Goal: Transaction & Acquisition: Subscribe to service/newsletter

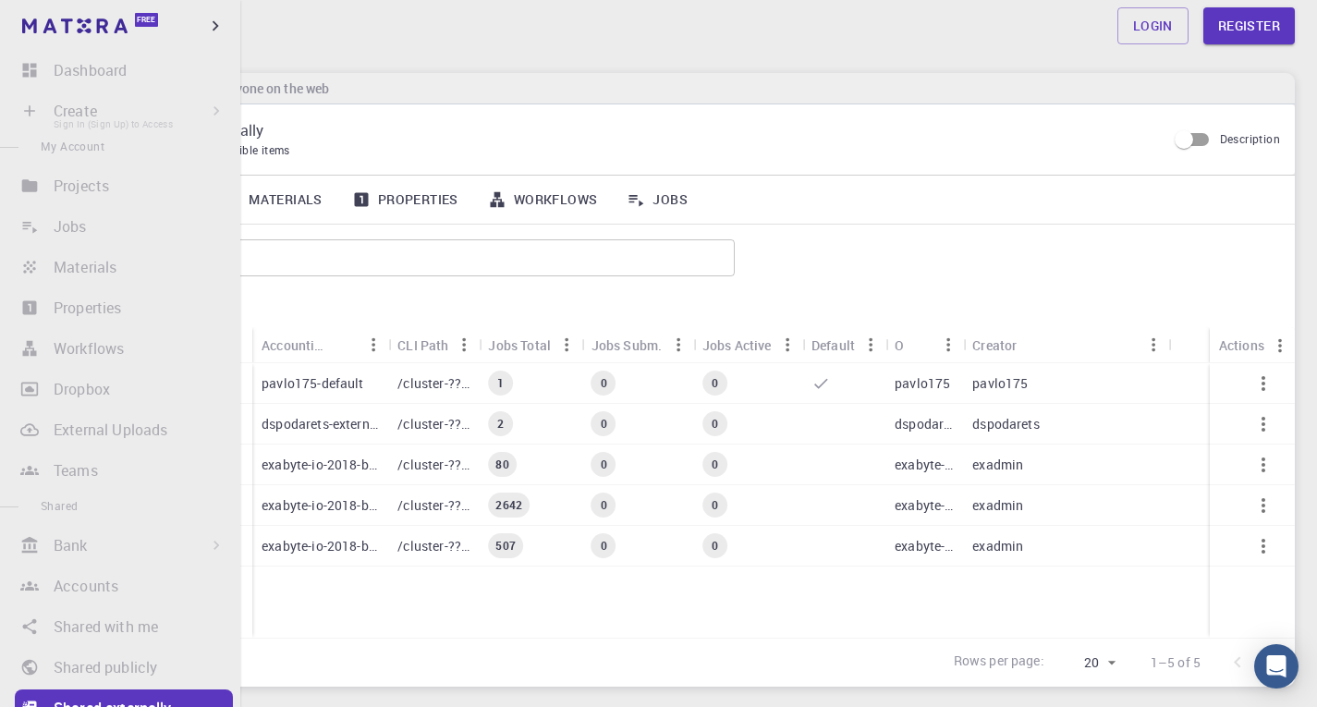
click at [83, 109] on li "Create Sign In (Sign Up) to Access New Job New Material Create Material Upload …" at bounding box center [120, 110] width 240 height 37
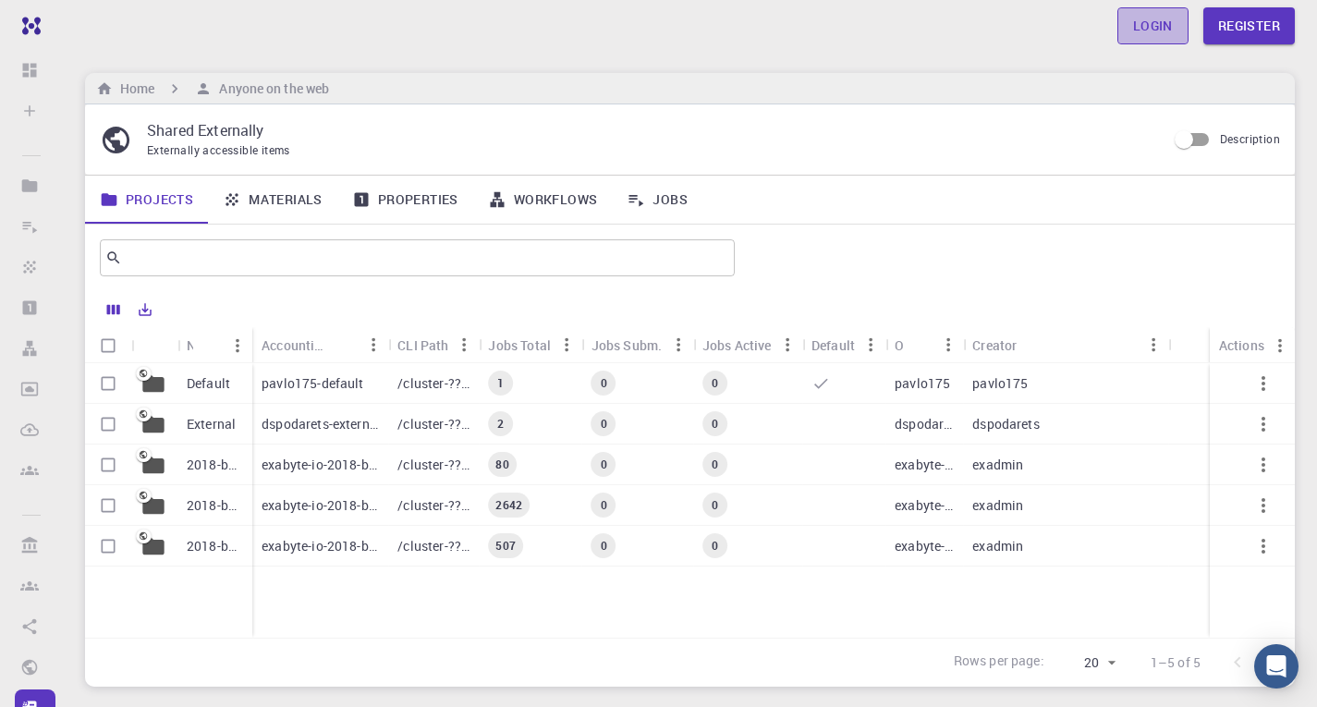
click at [1135, 28] on link "Login" at bounding box center [1153, 25] width 71 height 37
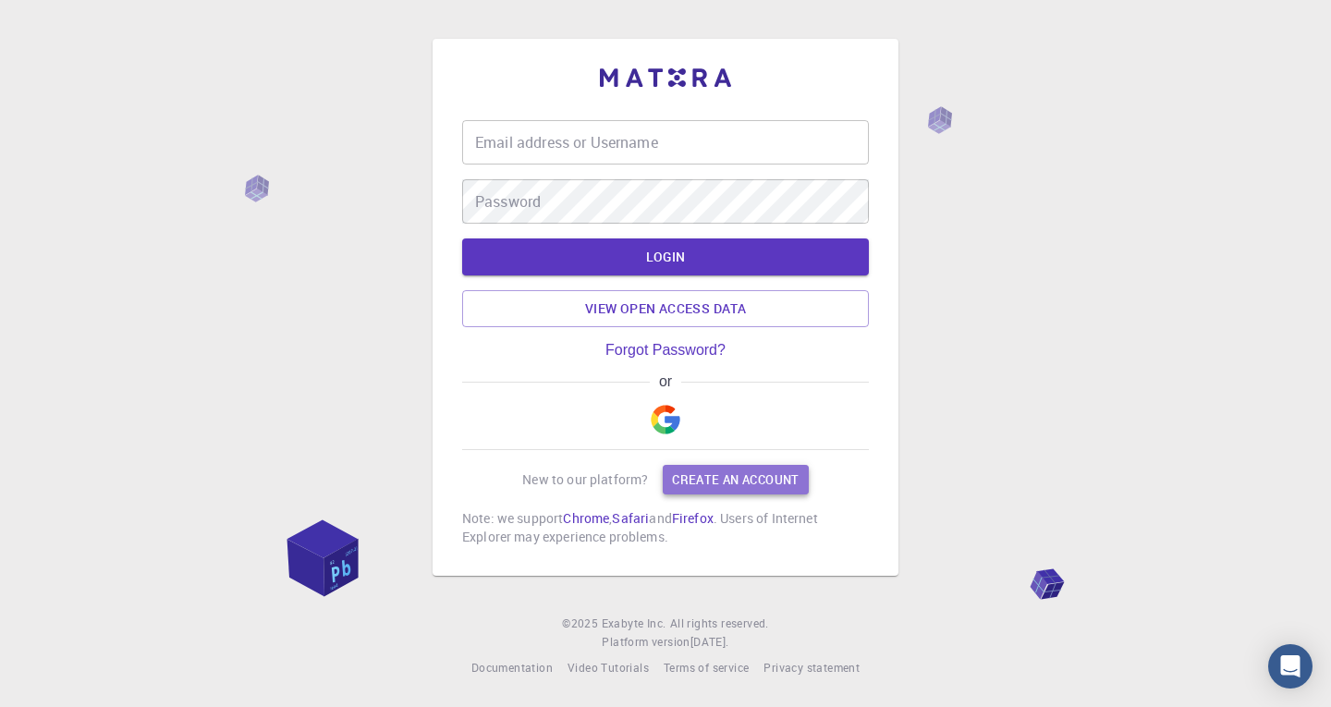
click at [711, 465] on link "Create an account" at bounding box center [735, 480] width 145 height 30
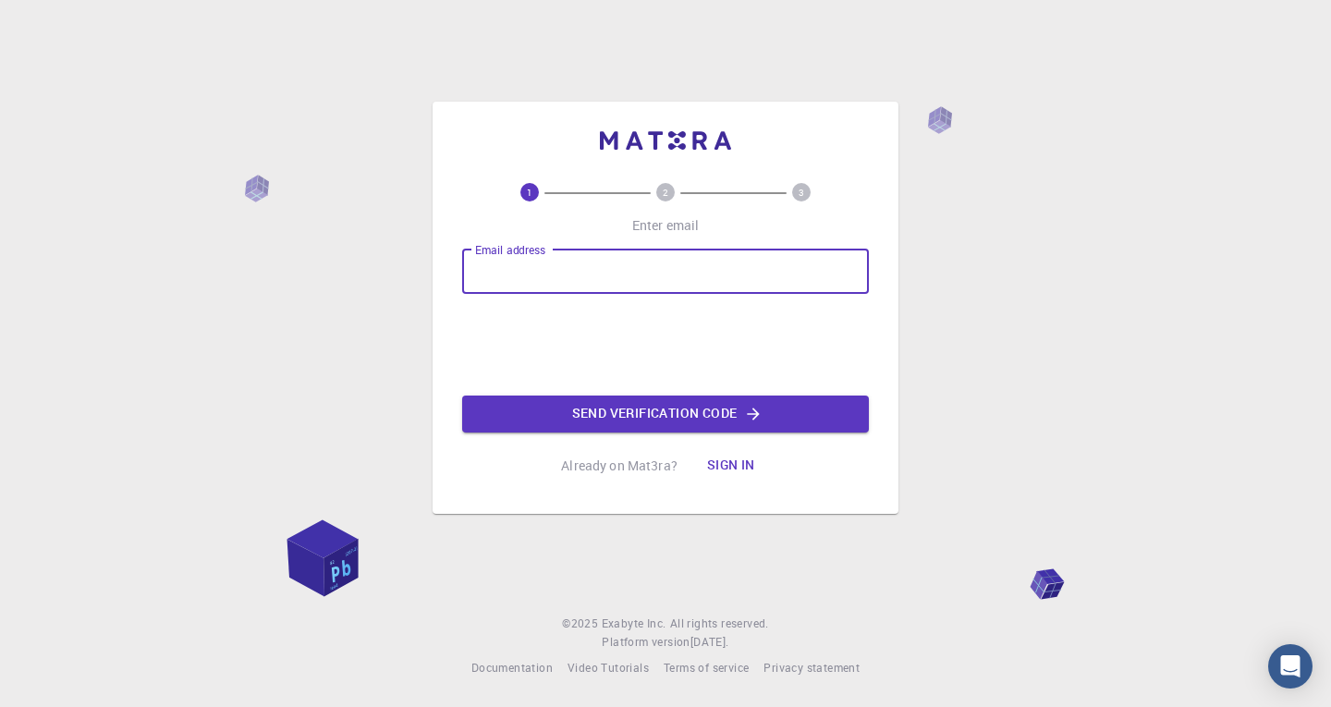
click at [587, 285] on input "Email address" at bounding box center [665, 272] width 407 height 44
drag, startPoint x: 661, startPoint y: 275, endPoint x: 423, endPoint y: 302, distance: 239.1
click at [423, 302] on div "1 2 3 Enter email Email address [EMAIL_ADDRESS][DOMAIN_NAME] Email address Send…" at bounding box center [665, 353] width 1331 height 707
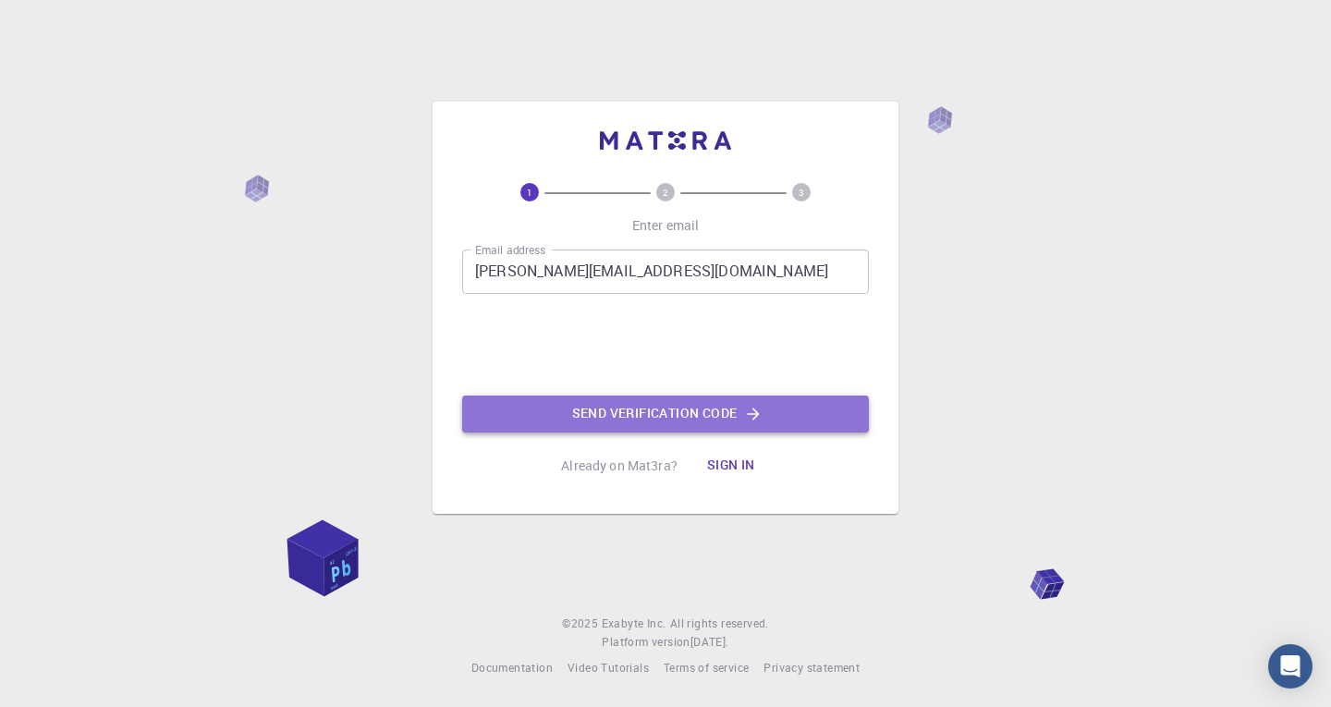
click at [614, 417] on button "Send verification code" at bounding box center [665, 414] width 407 height 37
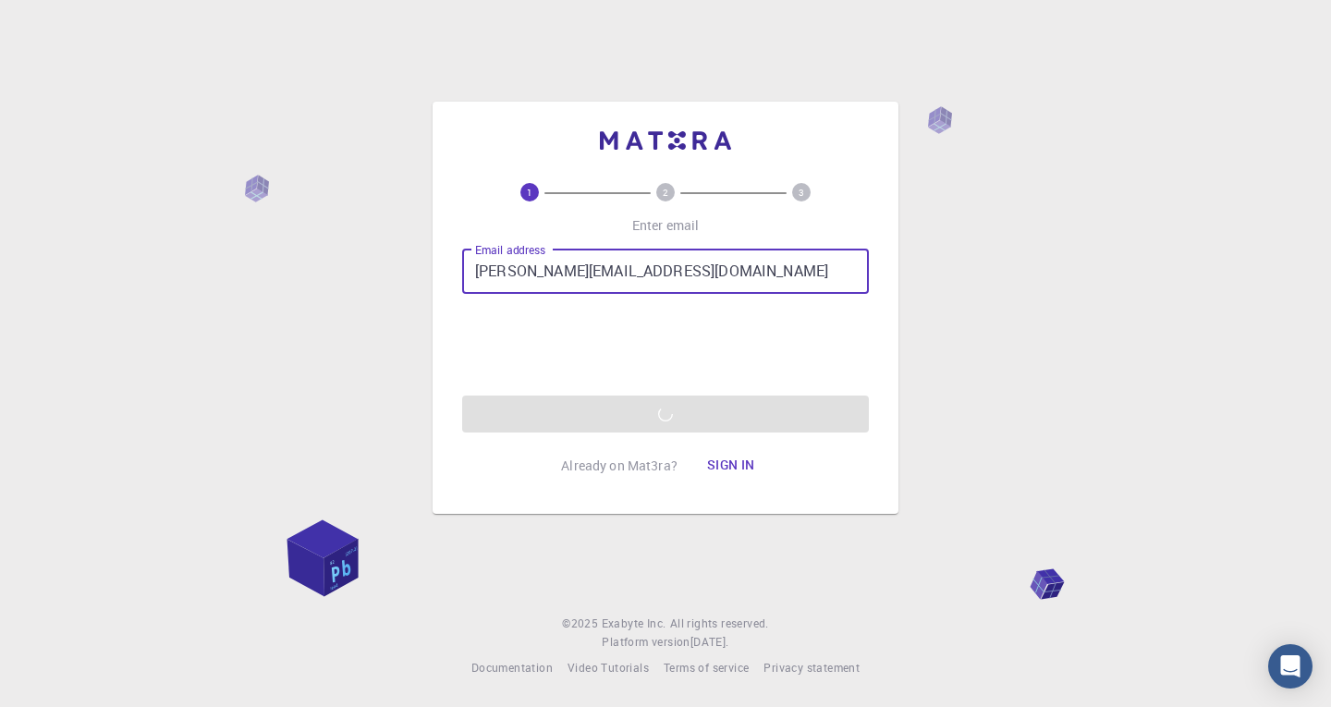
drag, startPoint x: 715, startPoint y: 281, endPoint x: 153, endPoint y: 331, distance: 563.3
click at [153, 331] on div "1 2 3 Enter email Email address [PERSON_NAME][EMAIL_ADDRESS][DOMAIN_NAME] Email…" at bounding box center [665, 353] width 1331 height 707
type input "[EMAIL_ADDRESS][DOMAIN_NAME]"
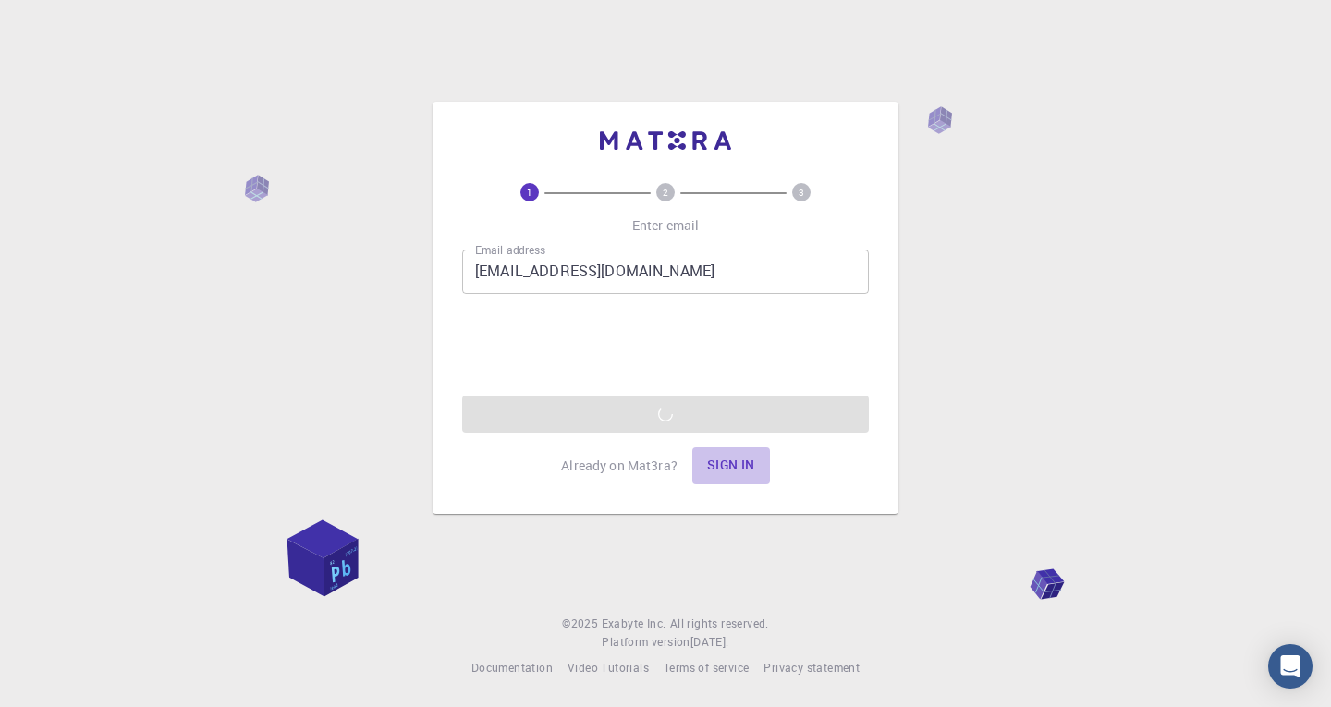
click at [740, 470] on button "Sign in" at bounding box center [731, 465] width 78 height 37
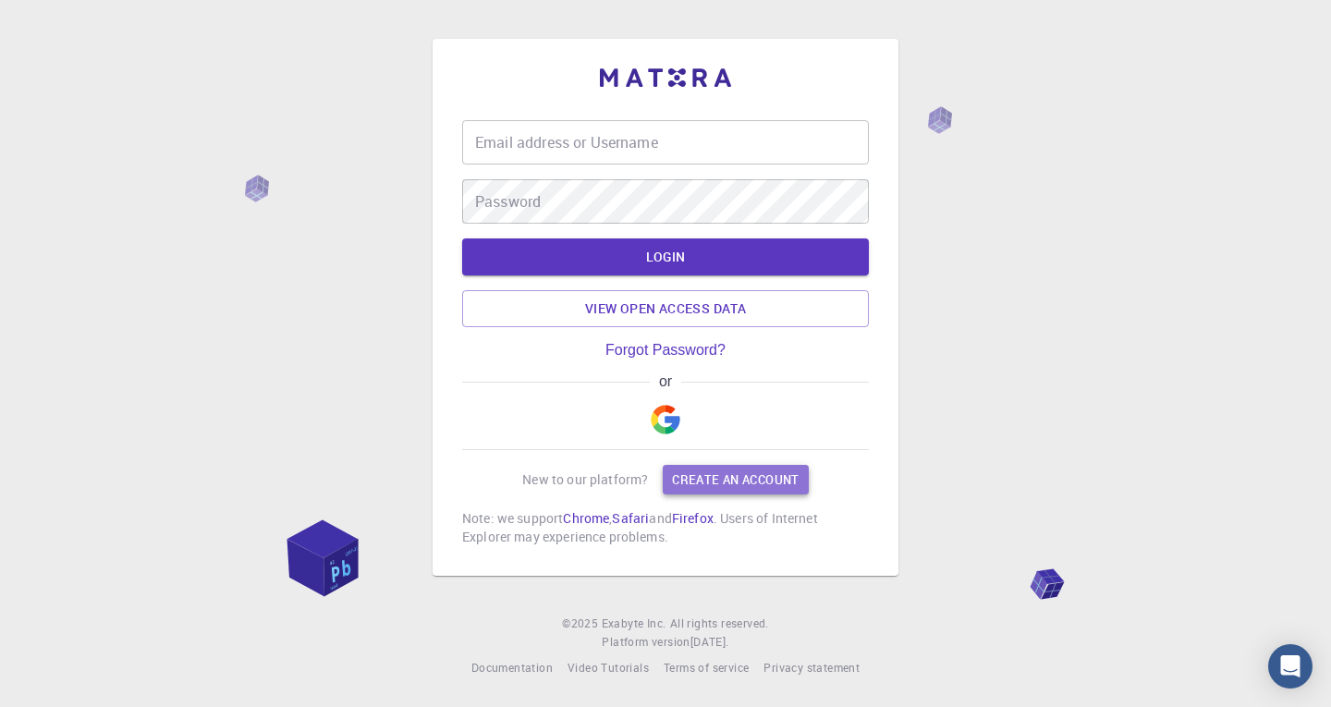
click at [775, 485] on link "Create an account" at bounding box center [735, 480] width 145 height 30
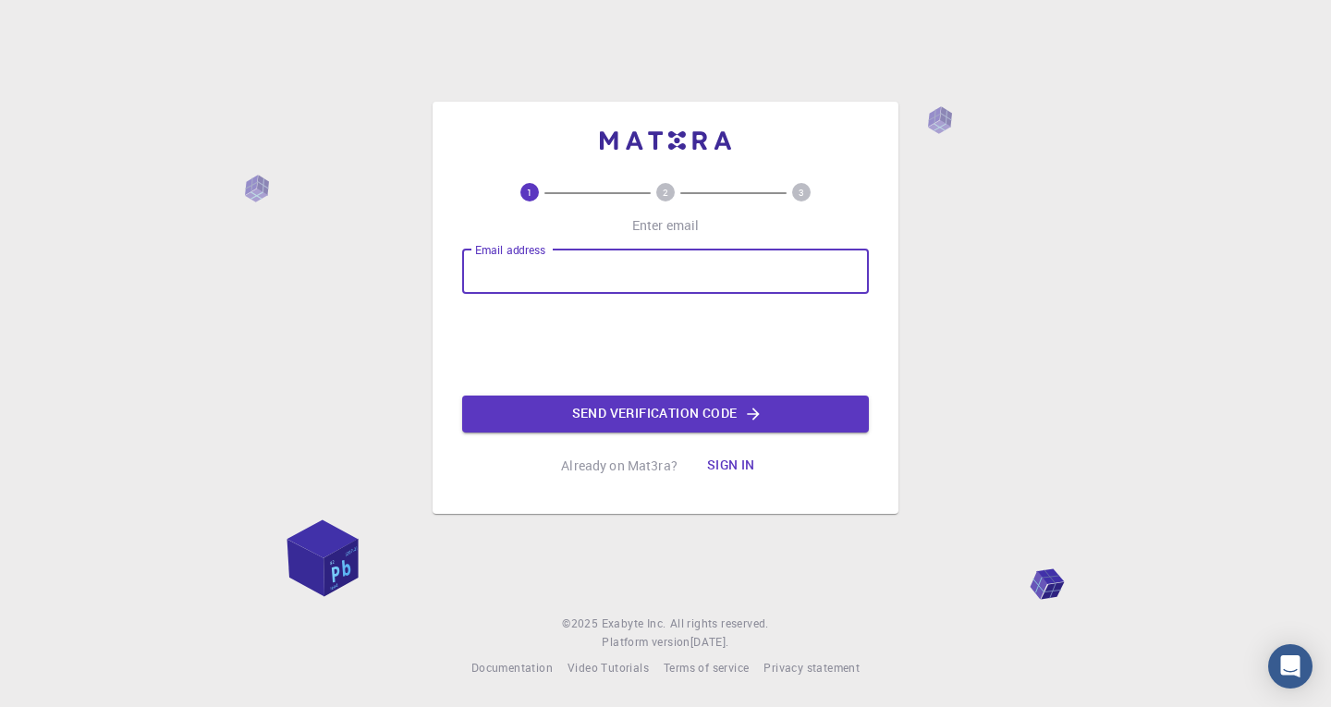
click at [543, 264] on input "Email address" at bounding box center [665, 272] width 407 height 44
type input "[EMAIL_ADDRESS][DOMAIN_NAME]"
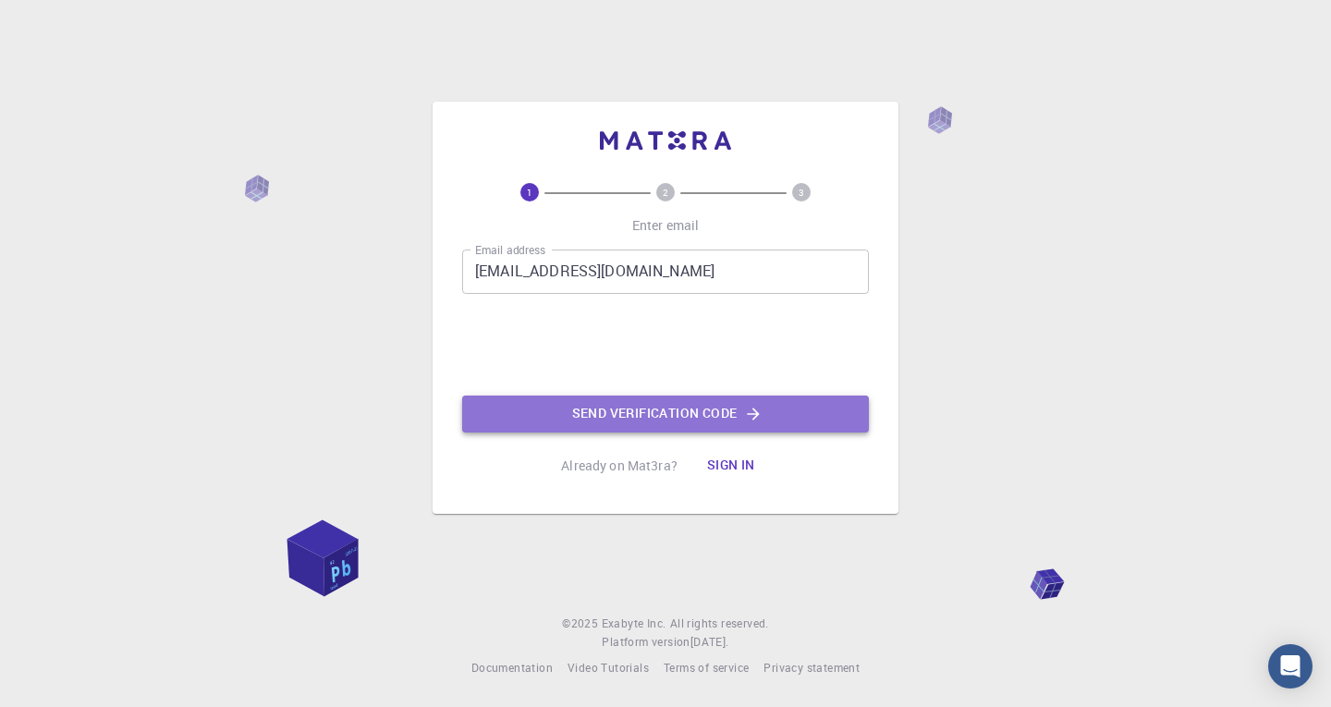
click at [674, 418] on button "Send verification code" at bounding box center [665, 414] width 407 height 37
